Goal: Task Accomplishment & Management: Use online tool/utility

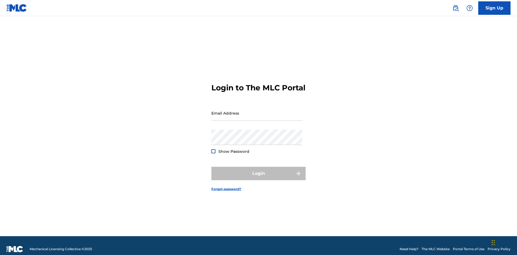
scroll to position [7, 0]
click at [257, 111] on input "Email Address" at bounding box center [257, 113] width 91 height 15
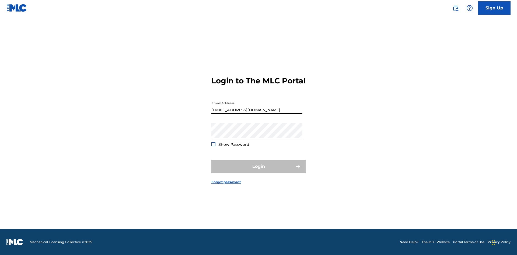
type input "[EMAIL_ADDRESS][DOMAIN_NAME]"
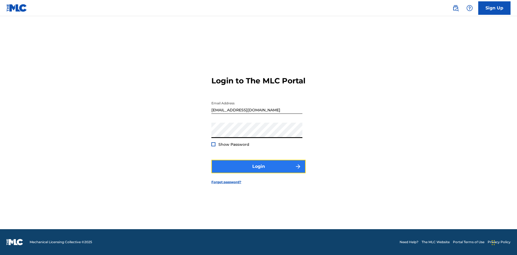
click at [259, 171] on button "Login" at bounding box center [259, 166] width 94 height 13
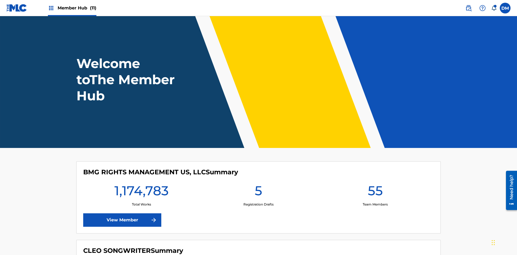
click at [77, 8] on span "Member Hub (11)" at bounding box center [77, 8] width 39 height 6
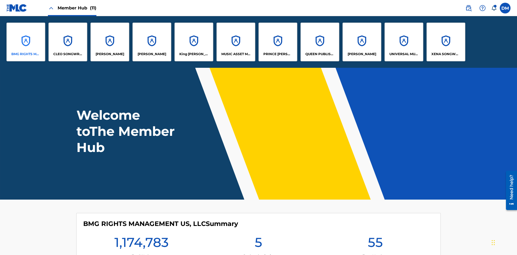
click at [26, 54] on p "BMG RIGHTS MANAGEMENT US, LLC" at bounding box center [25, 54] width 29 height 5
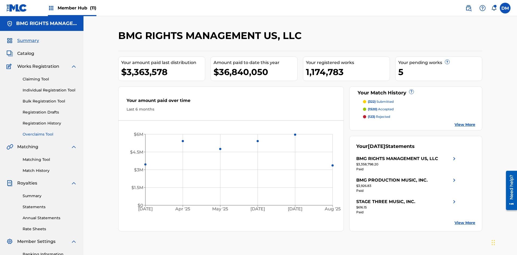
click at [50, 132] on link "Overclaims Tool" at bounding box center [50, 135] width 54 height 6
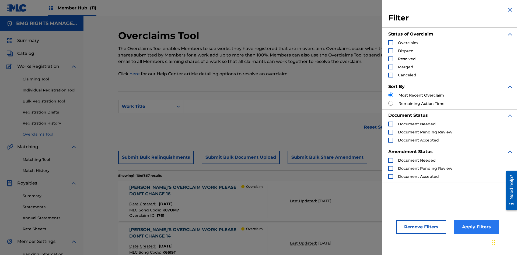
click at [391, 59] on div "Search Form" at bounding box center [391, 59] width 5 height 5
click at [476, 227] on button "Apply Filters" at bounding box center [477, 227] width 44 height 13
